Goal: Task Accomplishment & Management: Manage account settings

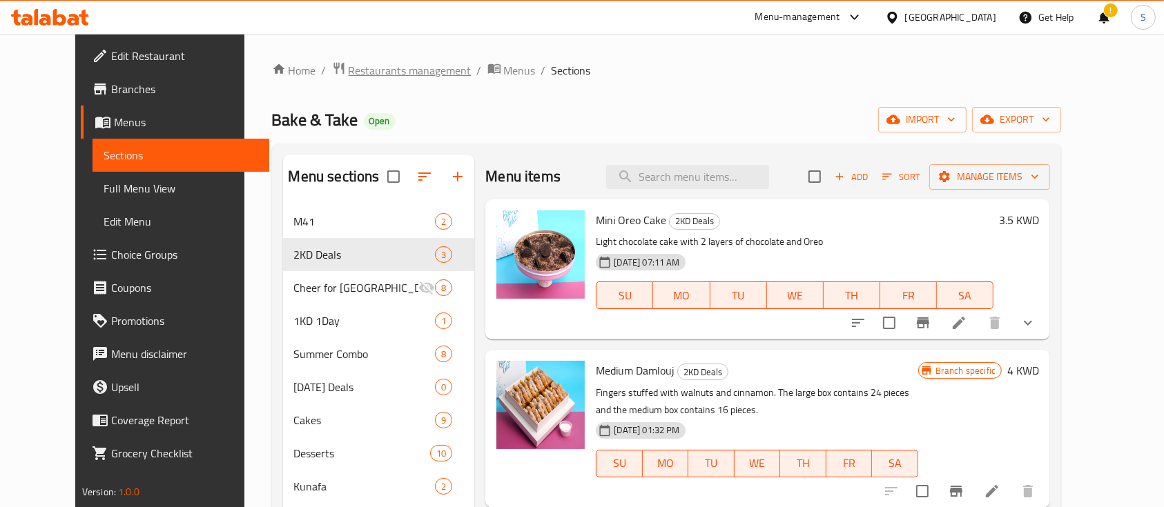
drag, startPoint x: 0, startPoint y: 0, endPoint x: 369, endPoint y: 70, distance: 376.0
click at [369, 70] on span "Restaurants management" at bounding box center [410, 70] width 123 height 17
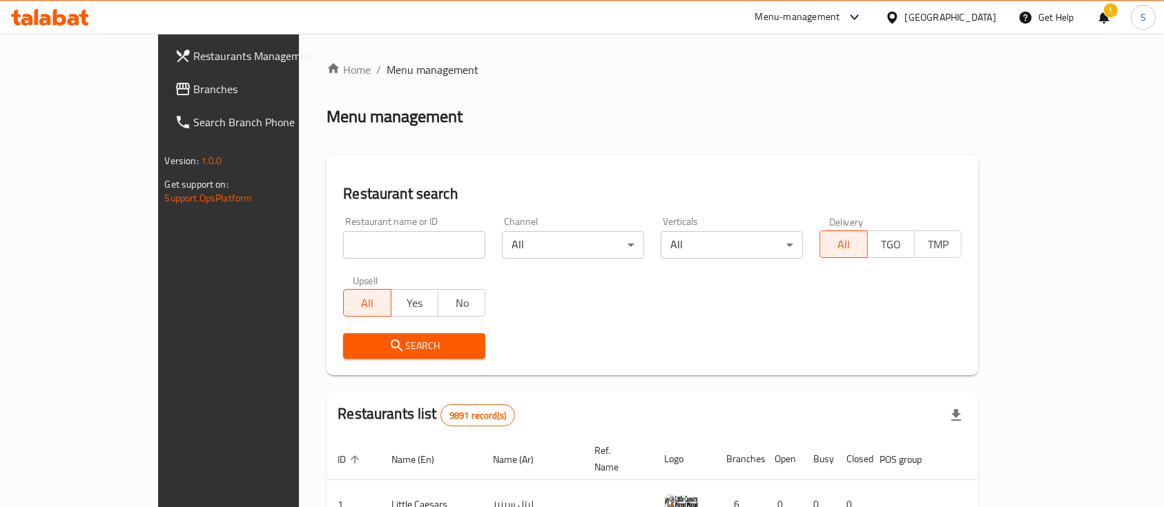
click at [376, 249] on input "search" at bounding box center [414, 245] width 142 height 28
click at [389, 347] on icon "submit" at bounding box center [397, 346] width 17 height 17
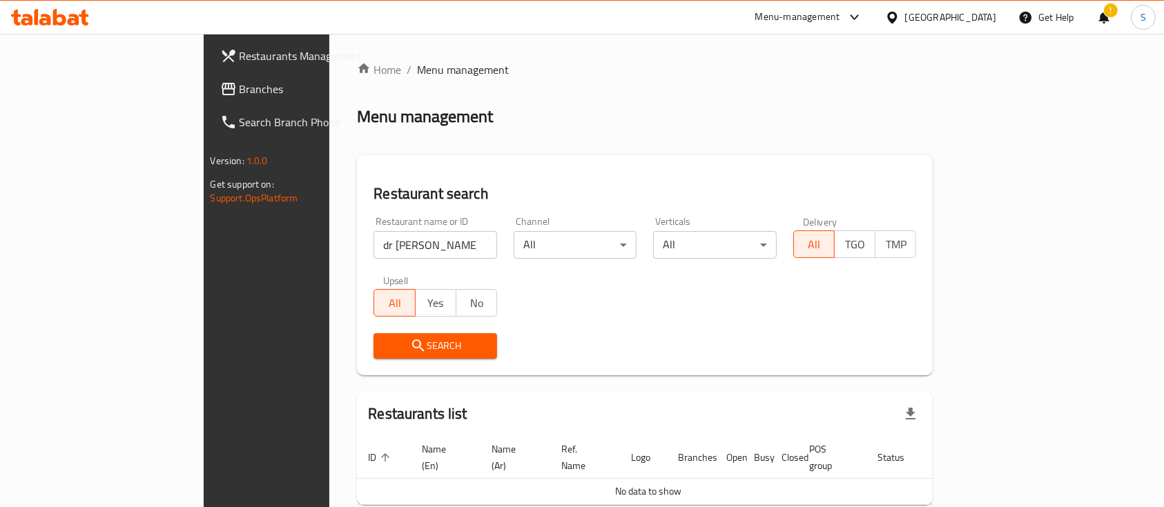
click at [374, 246] on input "dr [PERSON_NAME]" at bounding box center [436, 245] width 124 height 28
type input "dr.juice"
click button "Search" at bounding box center [436, 346] width 124 height 26
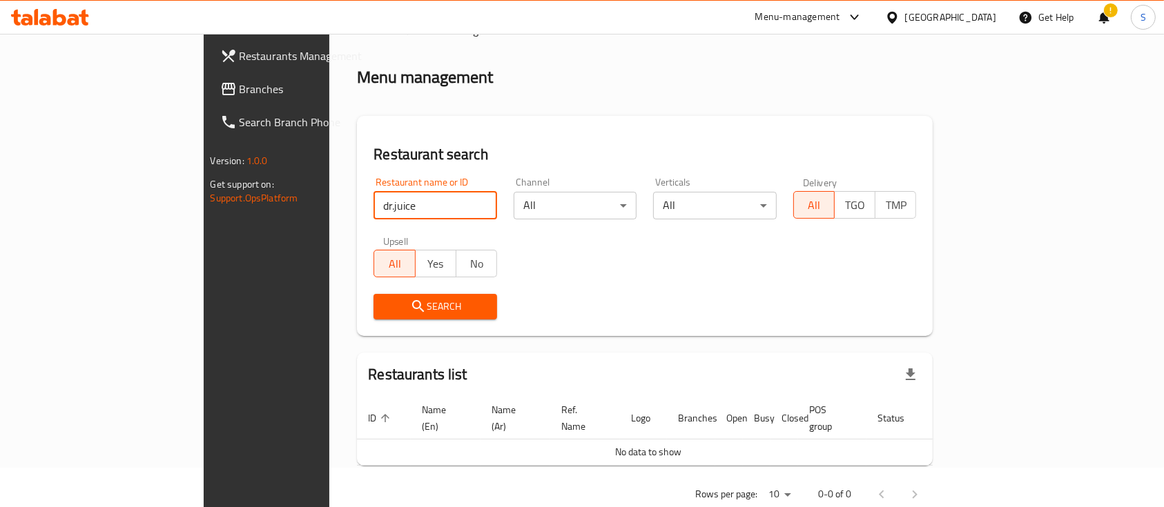
scroll to position [56, 0]
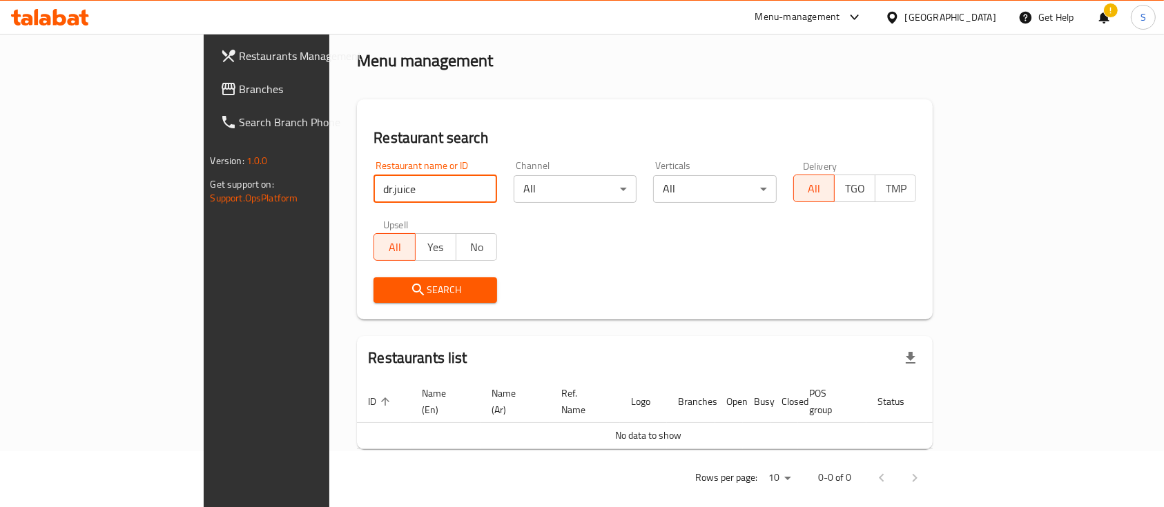
drag, startPoint x: 327, startPoint y: 187, endPoint x: 280, endPoint y: 200, distance: 47.9
click at [374, 200] on input "dr.juice" at bounding box center [436, 189] width 124 height 28
click at [385, 282] on span "Search" at bounding box center [435, 290] width 101 height 17
drag, startPoint x: 337, startPoint y: 199, endPoint x: 187, endPoint y: 224, distance: 152.0
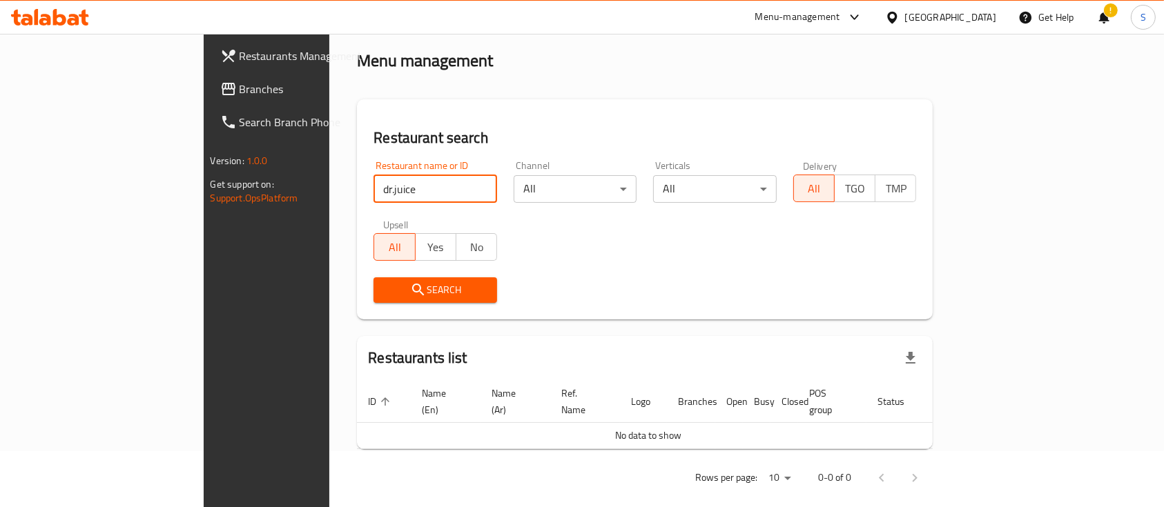
click at [204, 224] on div "Restaurants Management Branches Search Branch Phone Version: 1.0.0 Get support …" at bounding box center [582, 251] width 757 height 546
type input "]"
paste input "3009"
type input "3009"
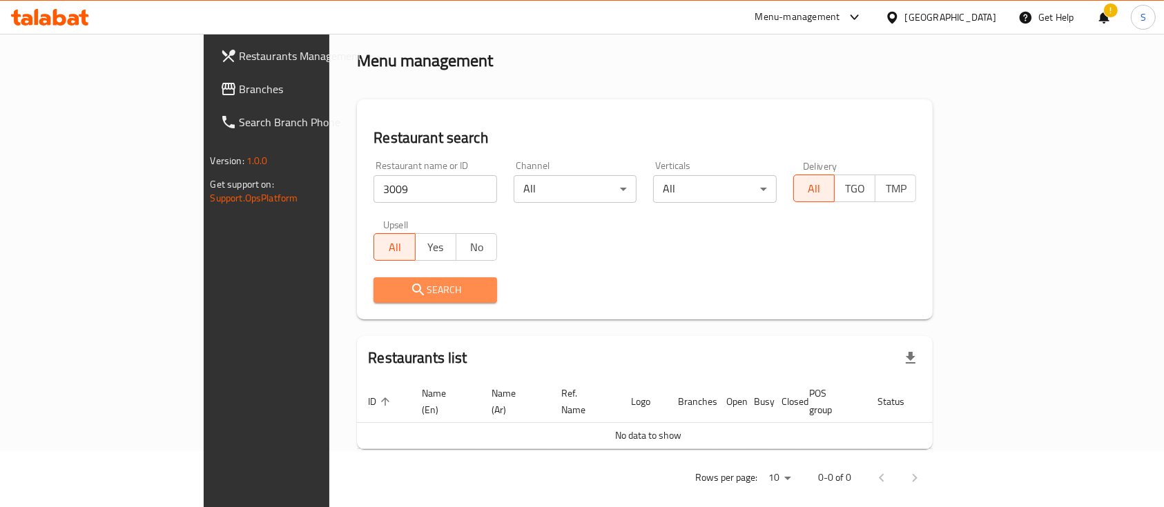
click at [385, 284] on span "Search" at bounding box center [435, 290] width 101 height 17
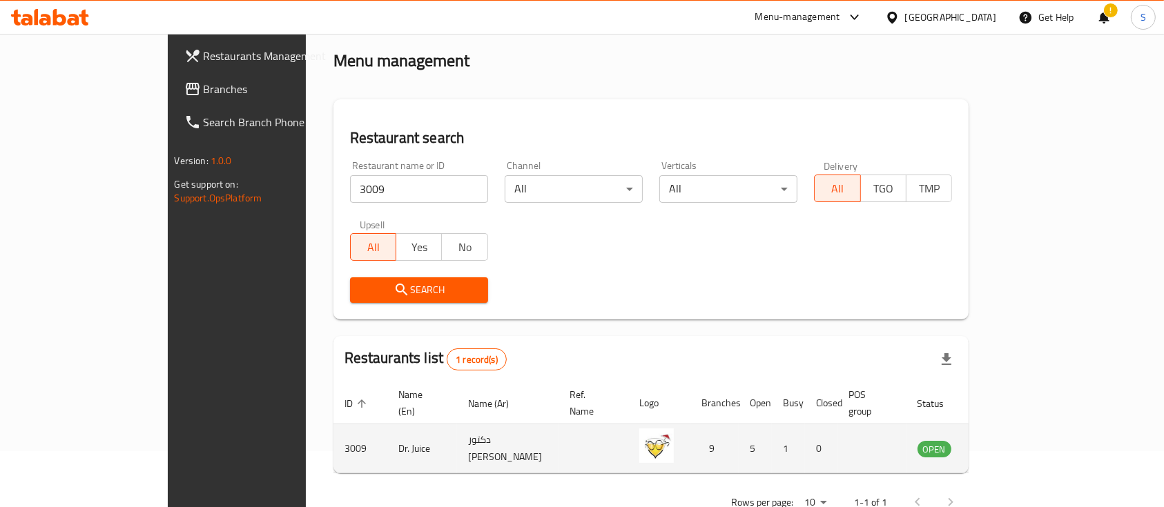
click at [1027, 425] on td "enhanced table" at bounding box center [1003, 449] width 48 height 49
click at [1006, 444] on icon "enhanced table" at bounding box center [998, 450] width 15 height 12
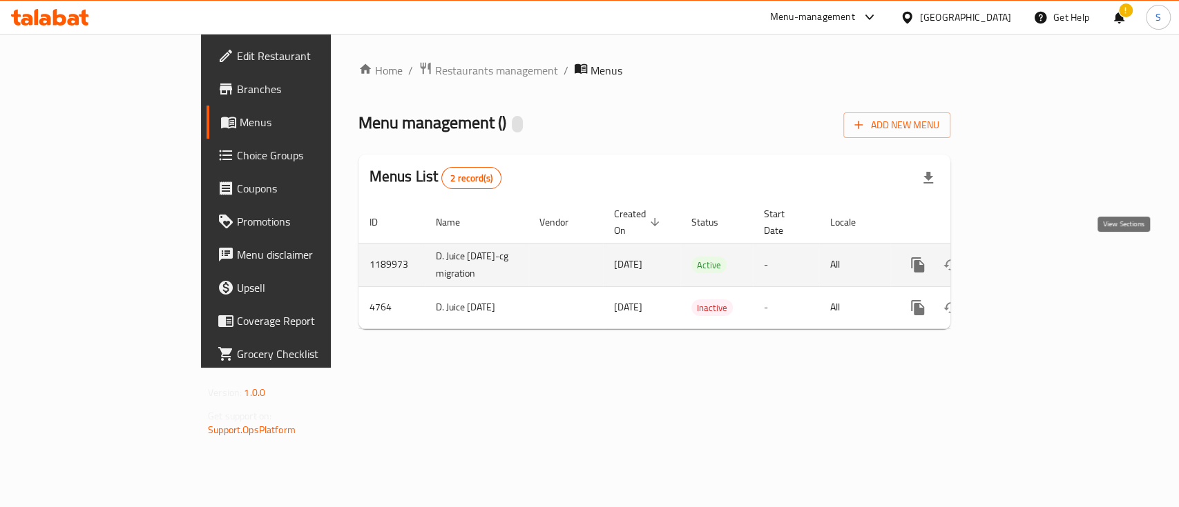
click at [1025, 257] on icon "enhanced table" at bounding box center [1017, 265] width 17 height 17
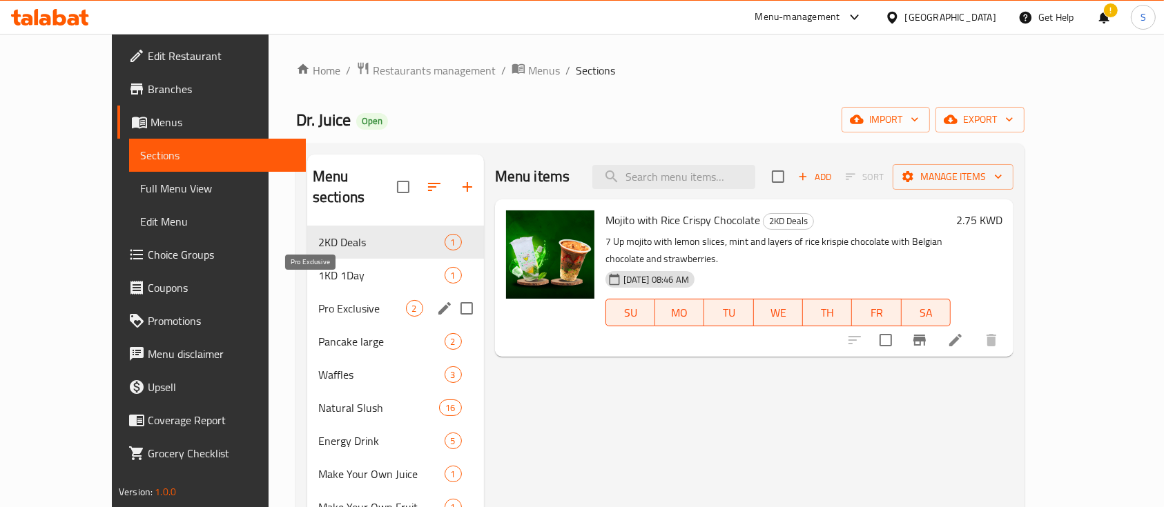
click at [338, 300] on span "Pro Exclusive" at bounding box center [362, 308] width 88 height 17
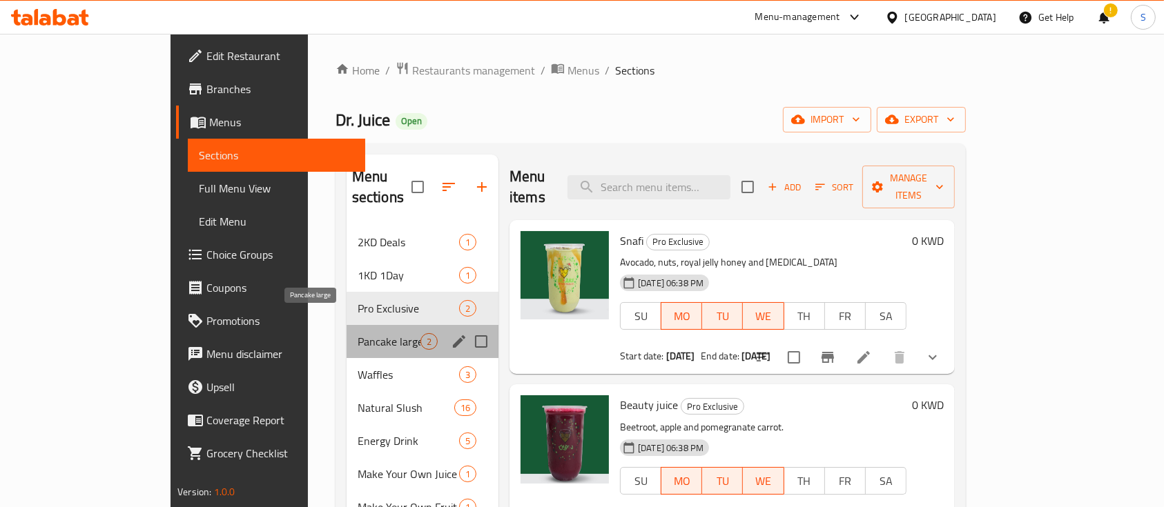
click at [358, 333] on span "Pancake large" at bounding box center [389, 341] width 63 height 17
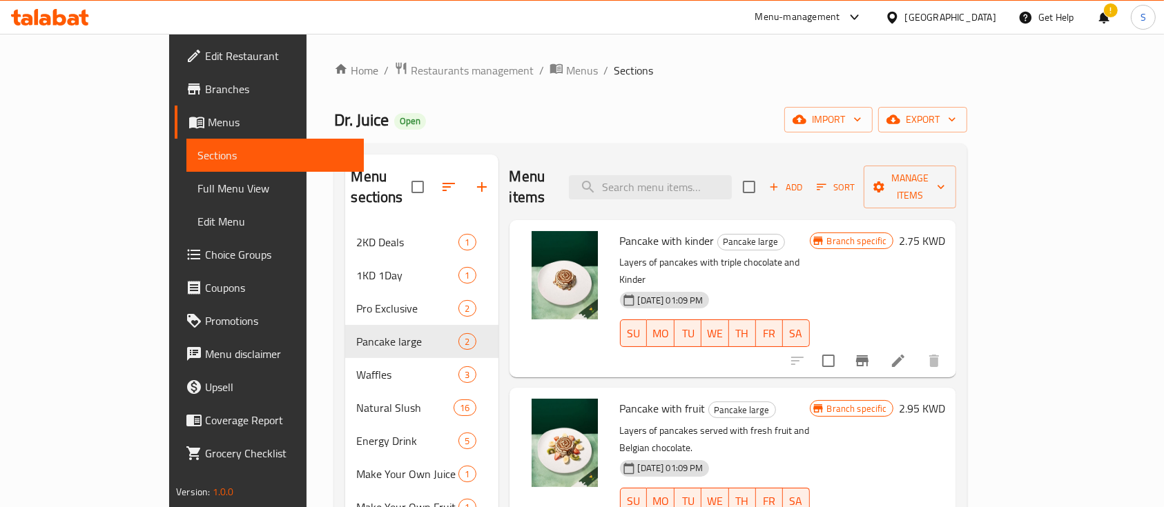
scroll to position [92, 0]
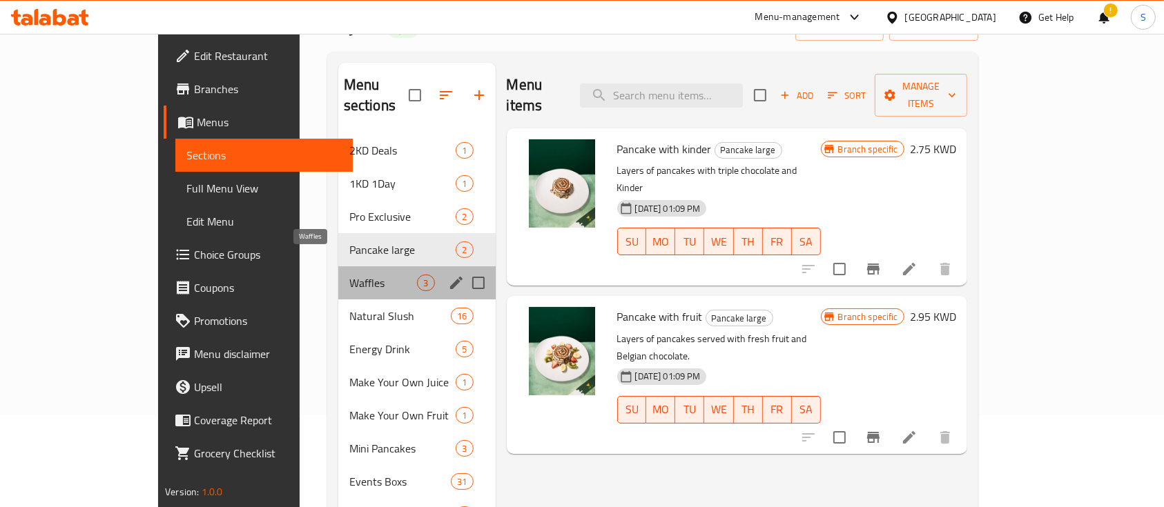
click at [349, 275] on span "Waffles" at bounding box center [383, 283] width 68 height 17
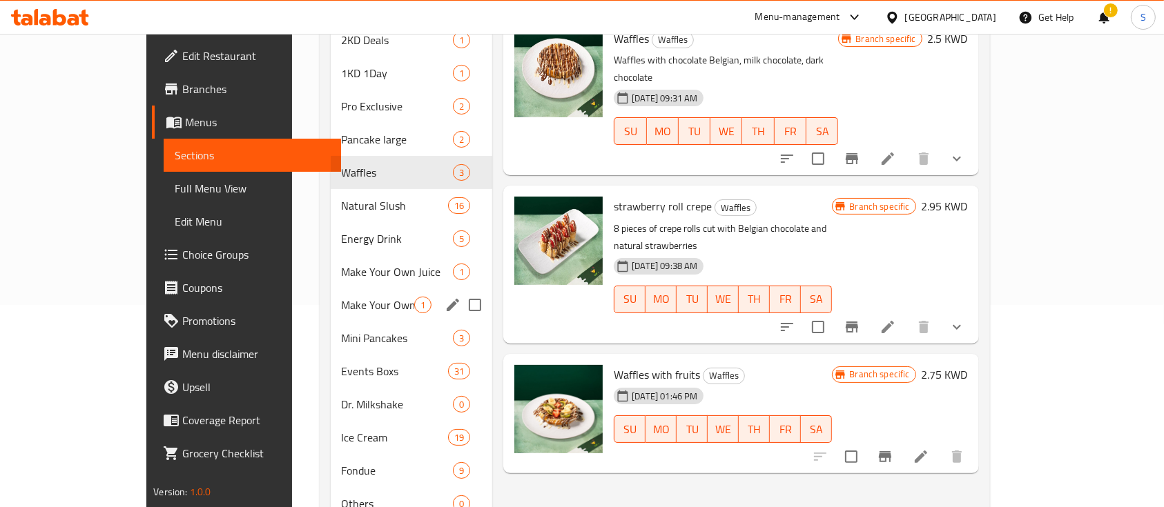
scroll to position [276, 0]
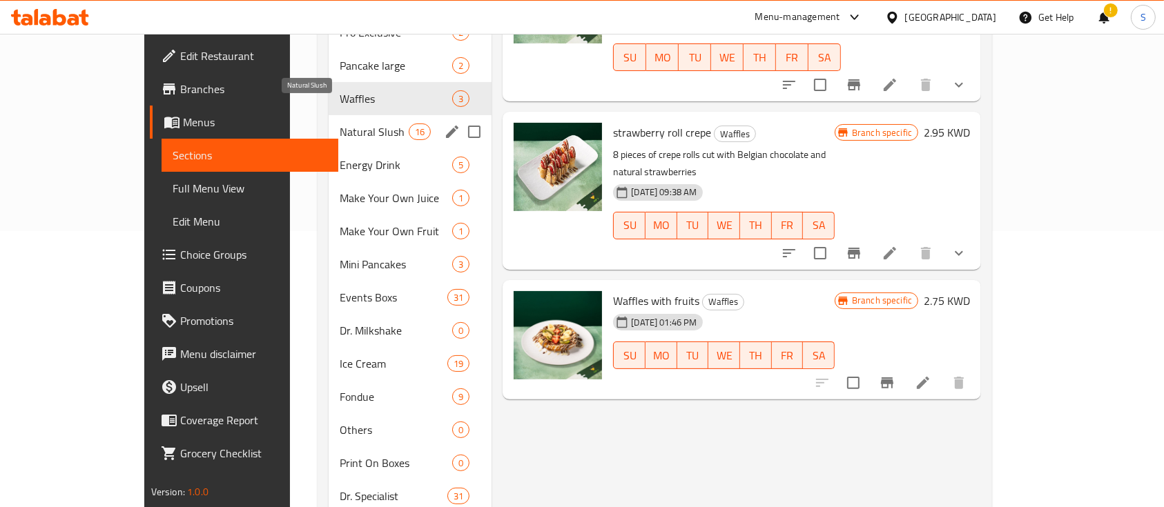
click at [340, 124] on span "Natural Slush" at bounding box center [374, 132] width 69 height 17
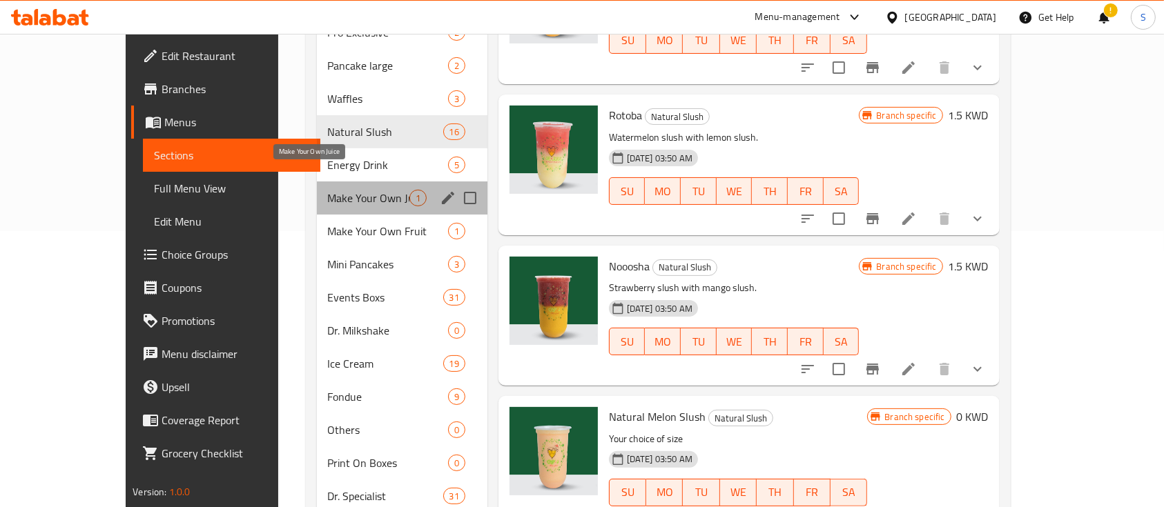
click at [328, 190] on span "Make Your Own Juice" at bounding box center [368, 198] width 81 height 17
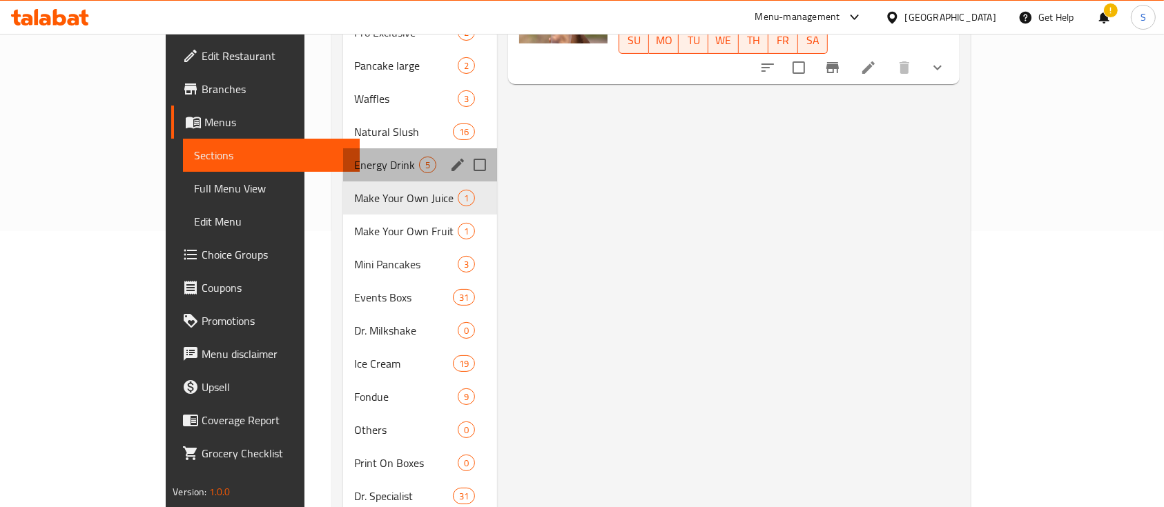
click at [343, 148] on div "Energy Drink 5" at bounding box center [420, 164] width 154 height 33
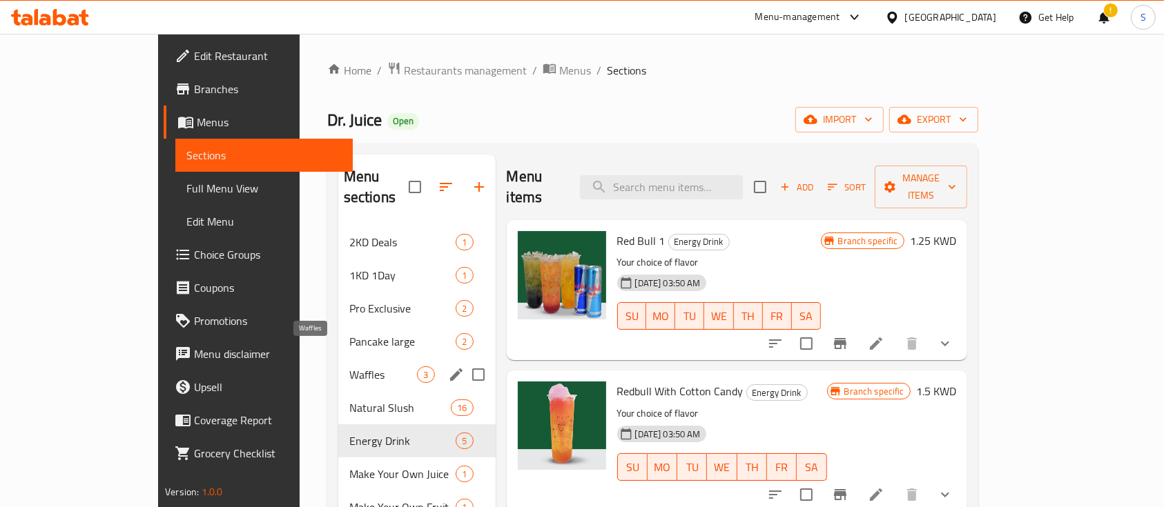
click at [349, 367] on span "Waffles" at bounding box center [383, 375] width 68 height 17
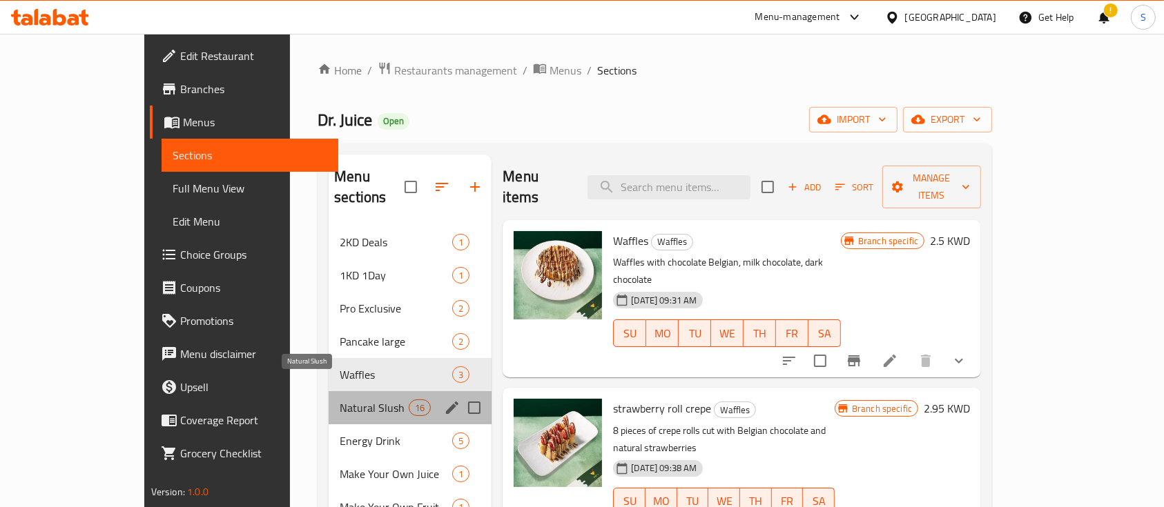
click at [340, 400] on span "Natural Slush" at bounding box center [374, 408] width 69 height 17
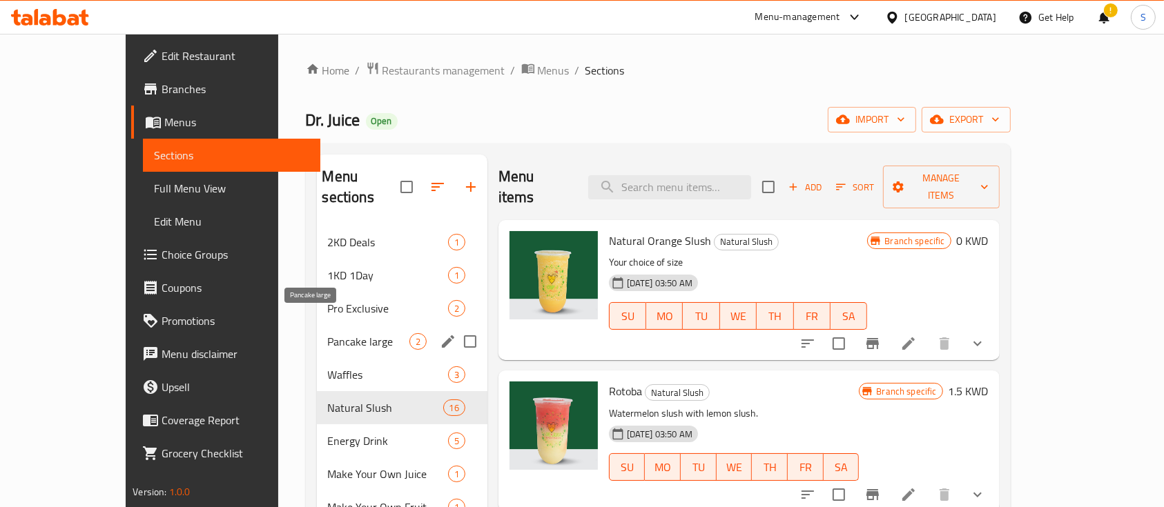
click at [328, 333] on span "Pancake large" at bounding box center [368, 341] width 81 height 17
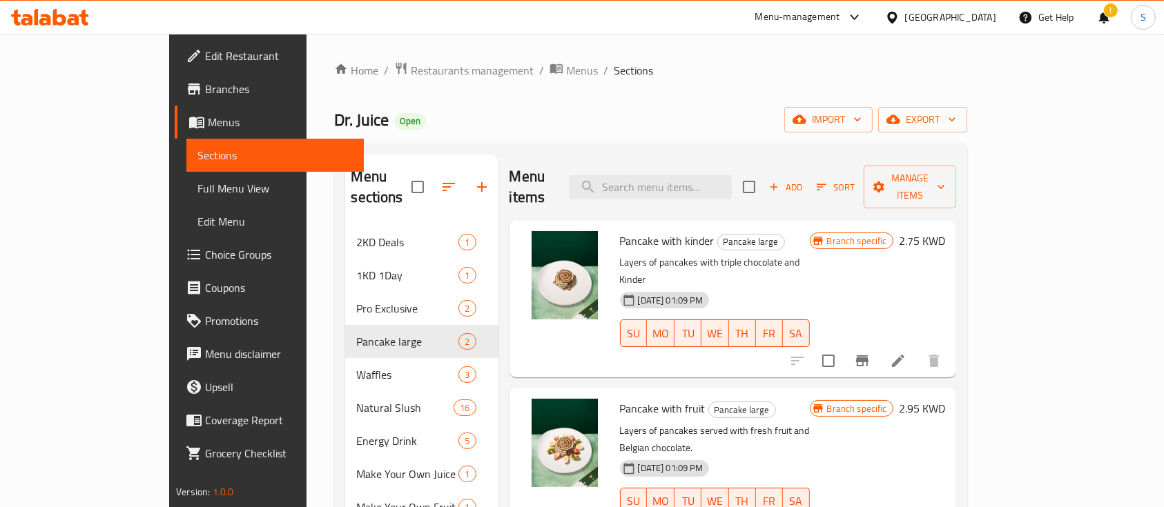
scroll to position [92, 0]
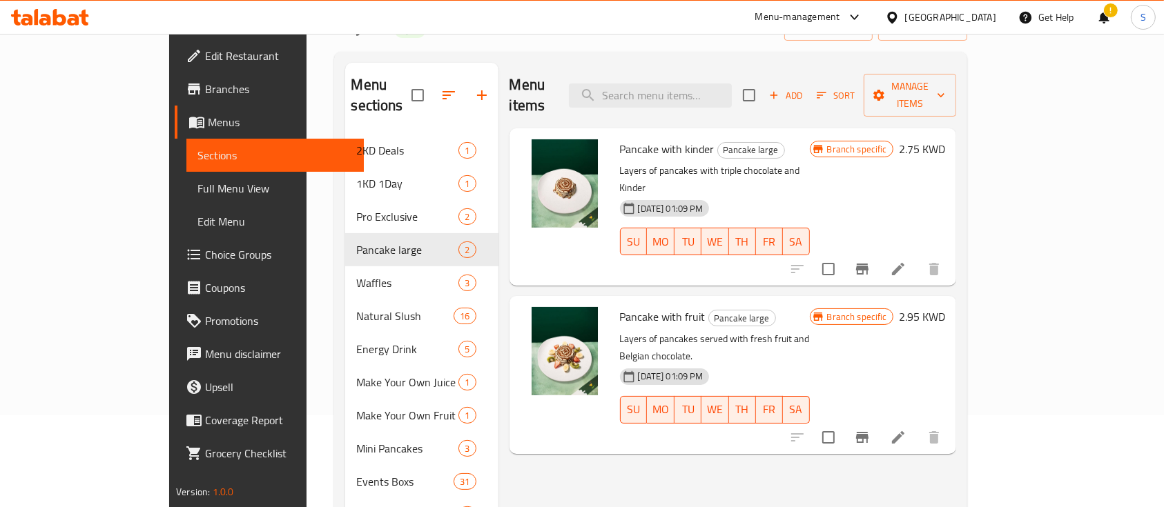
drag, startPoint x: 884, startPoint y: 467, endPoint x: 860, endPoint y: 465, distance: 23.6
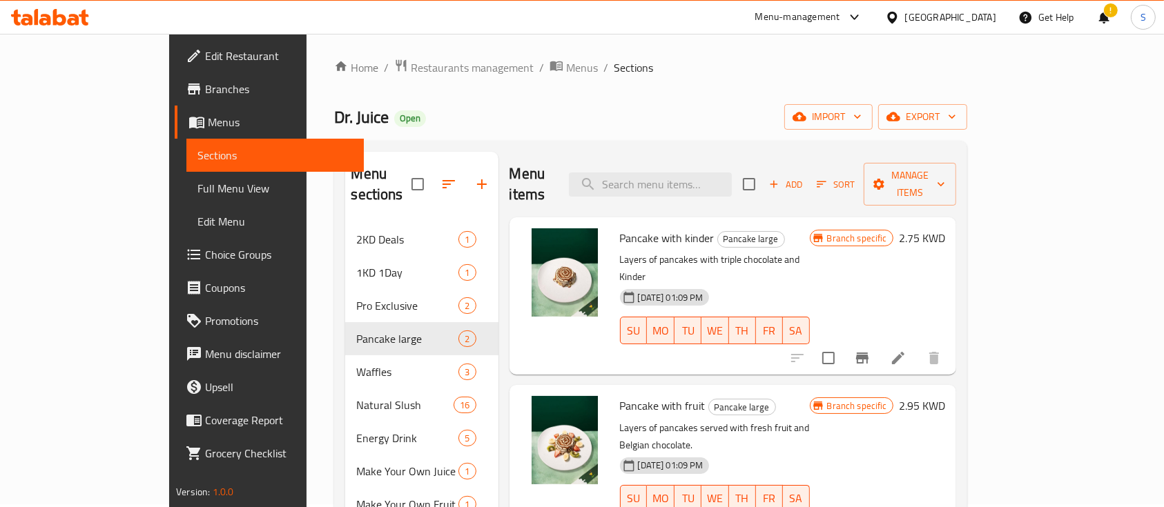
scroll to position [0, 0]
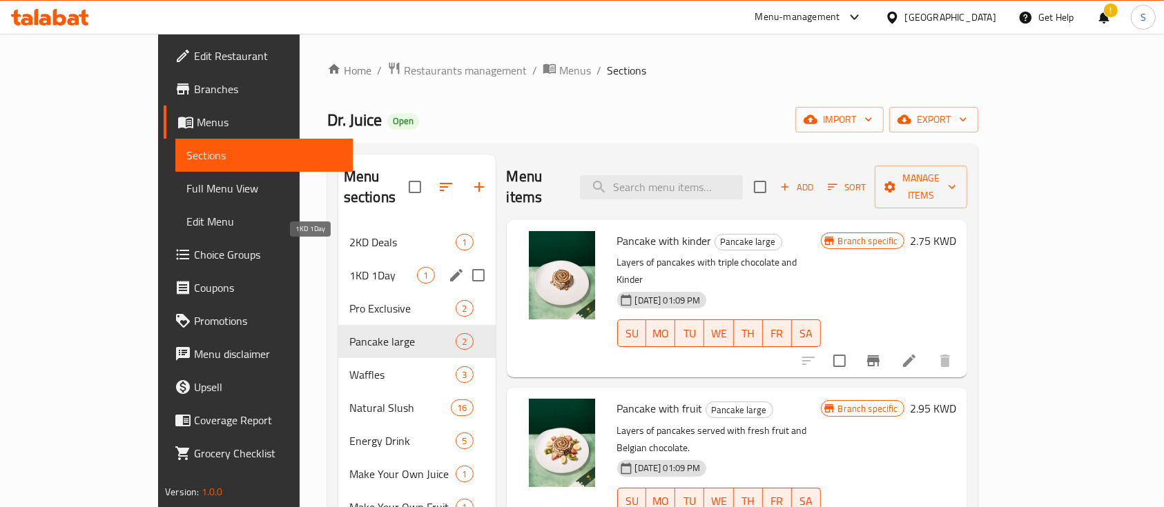
click at [357, 267] on span "1KD 1Day" at bounding box center [383, 275] width 68 height 17
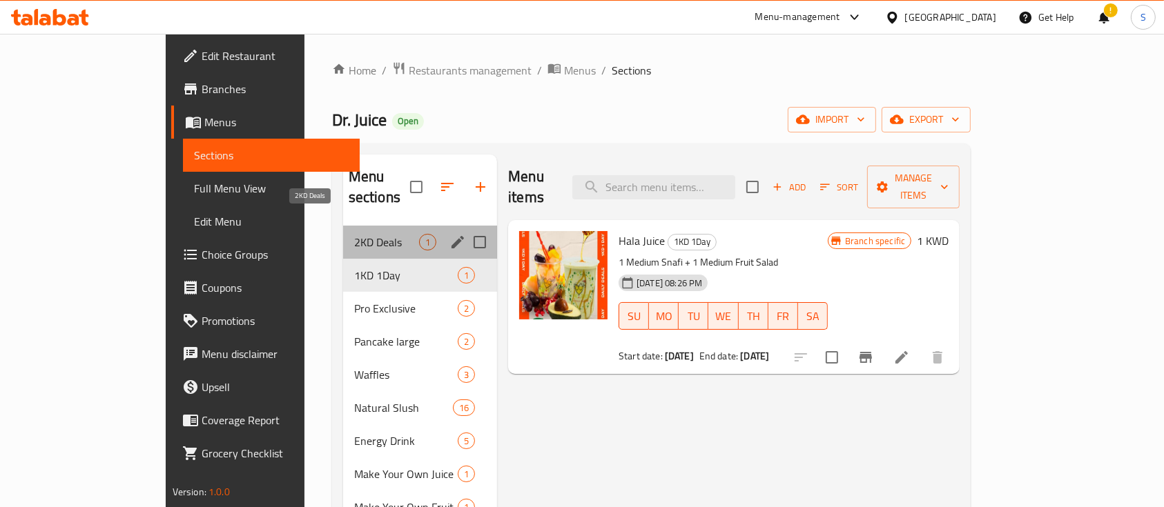
click at [354, 234] on span "2KD Deals" at bounding box center [386, 242] width 65 height 17
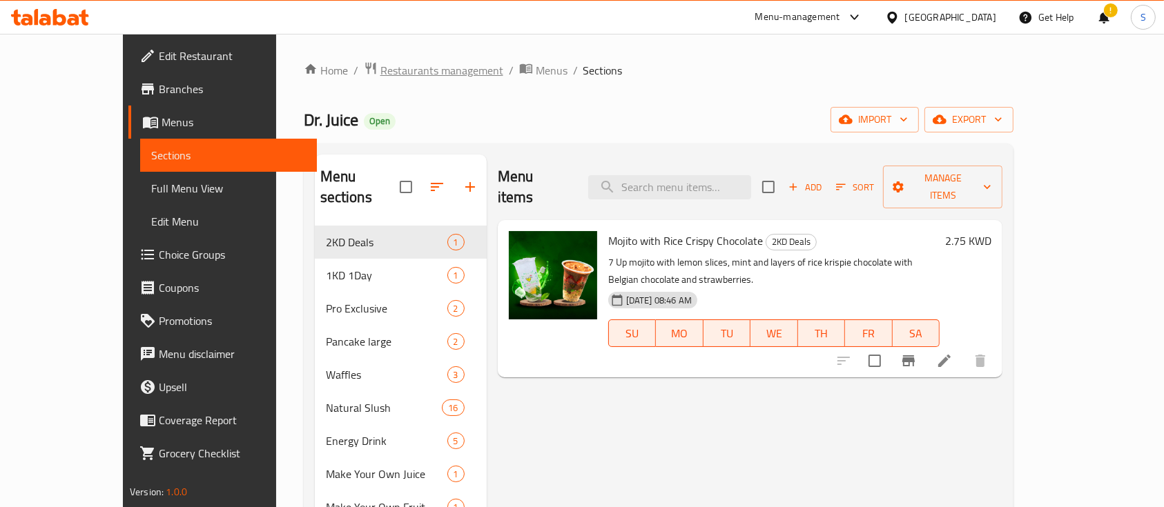
click at [380, 62] on span "Restaurants management" at bounding box center [441, 70] width 123 height 17
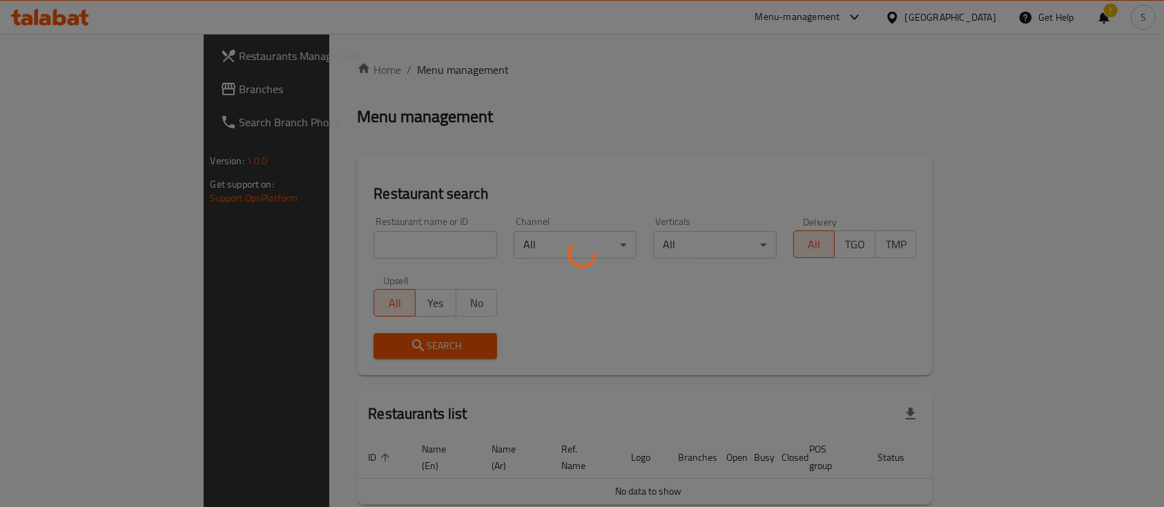
click at [303, 248] on div at bounding box center [582, 253] width 1164 height 507
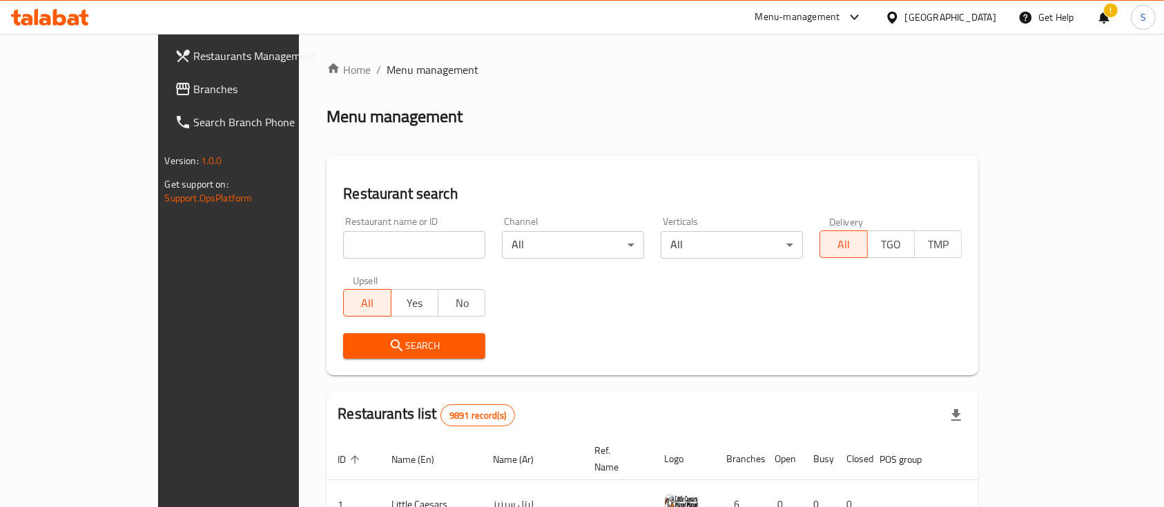
drag, startPoint x: 291, startPoint y: 239, endPoint x: 300, endPoint y: 231, distance: 11.7
click at [343, 239] on input "search" at bounding box center [414, 245] width 142 height 28
type input "Badr Albodor Restaurant"
click at [343, 335] on button "Search" at bounding box center [414, 346] width 142 height 26
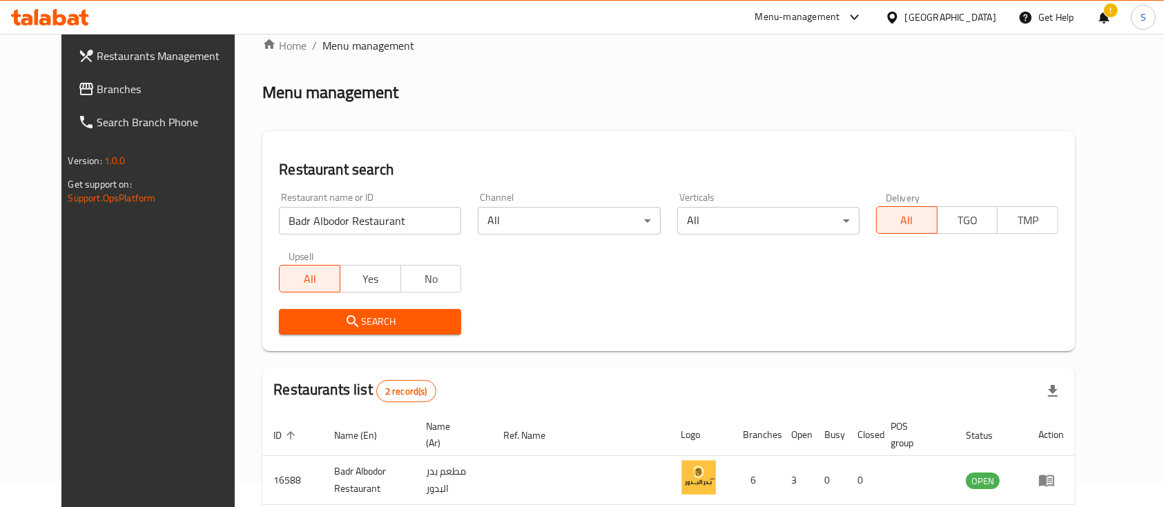
scroll to position [144, 0]
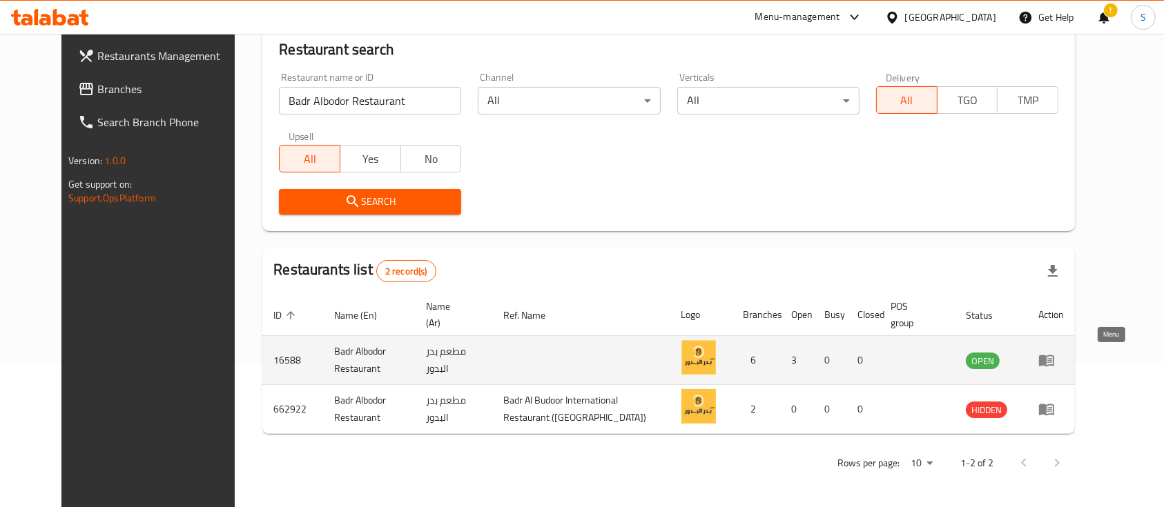
click at [1052, 362] on icon "enhanced table" at bounding box center [1049, 361] width 5 height 6
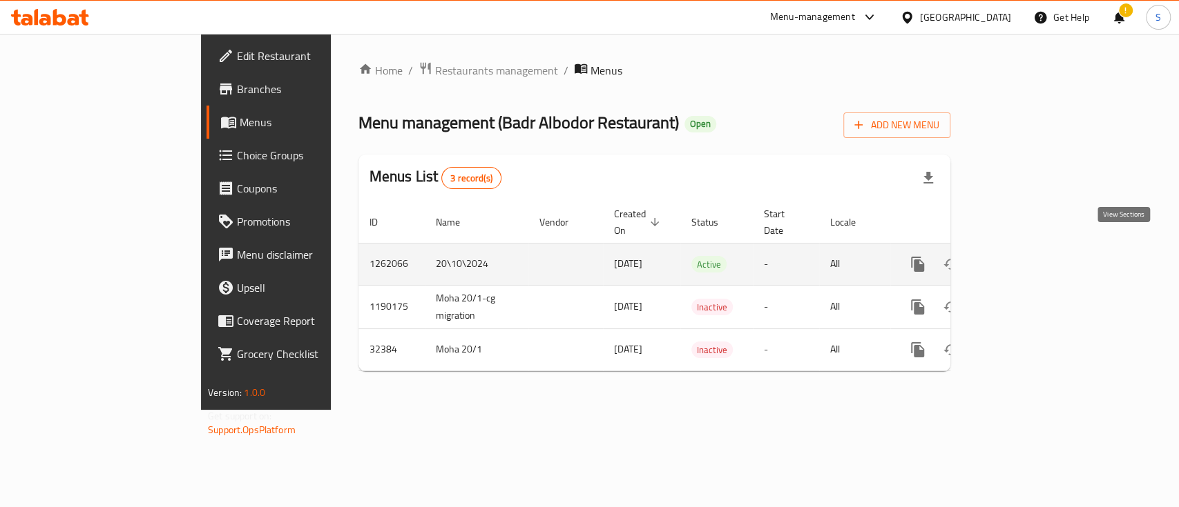
click at [1023, 258] on icon "enhanced table" at bounding box center [1017, 264] width 12 height 12
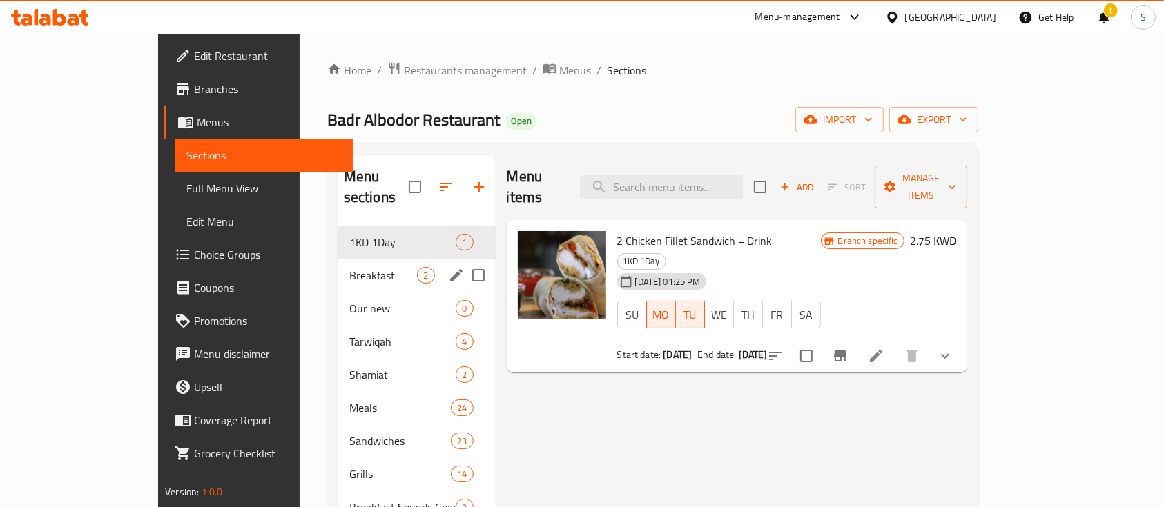
click at [338, 259] on div "Breakfast 2" at bounding box center [416, 275] width 157 height 33
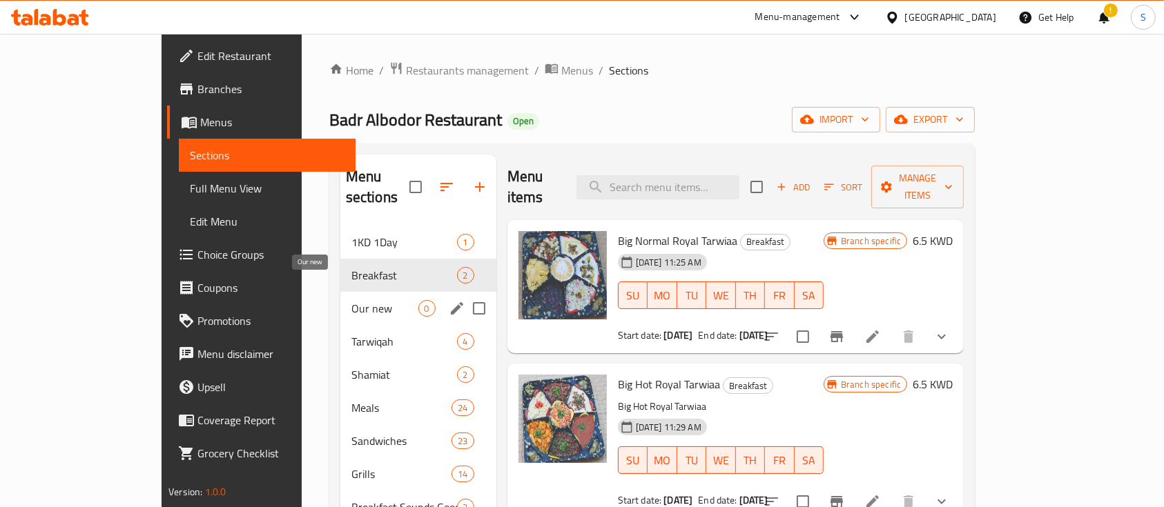
click at [351, 300] on span "Our new" at bounding box center [384, 308] width 67 height 17
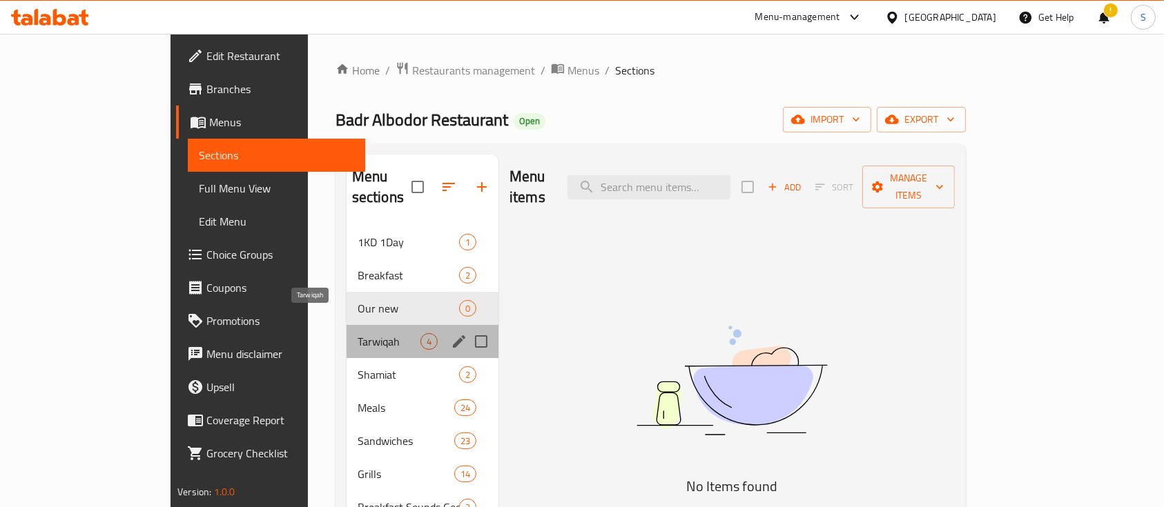
click at [358, 333] on span "Tarwiqah" at bounding box center [389, 341] width 63 height 17
